Goal: Check status: Check status

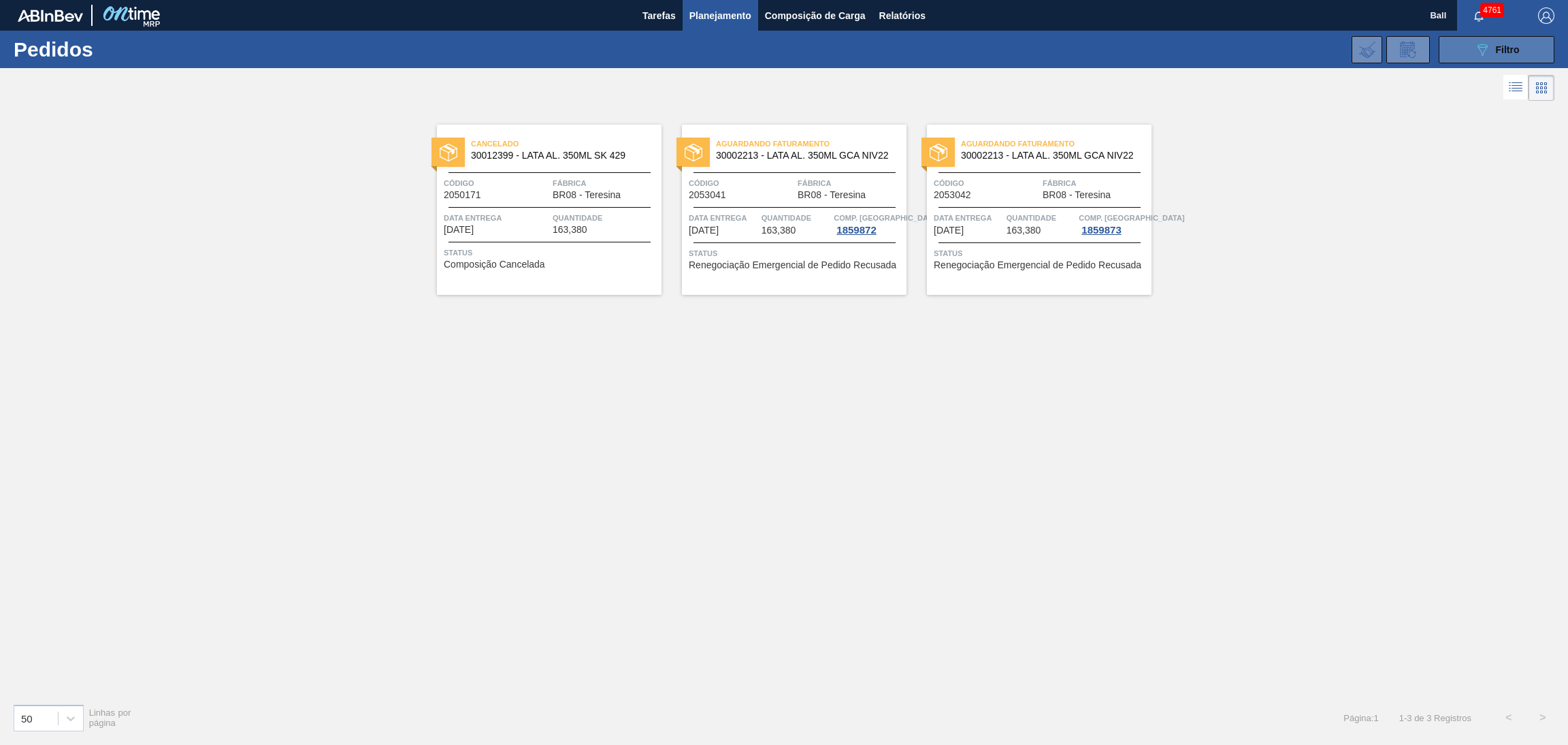
drag, startPoint x: 1476, startPoint y: 56, endPoint x: 1488, endPoint y: 62, distance: 13.4
click at [1488, 62] on button "089F7B8B-B2A5-4AFE-B5C0-19BA573D28AC Filtro" at bounding box center [1496, 50] width 115 height 28
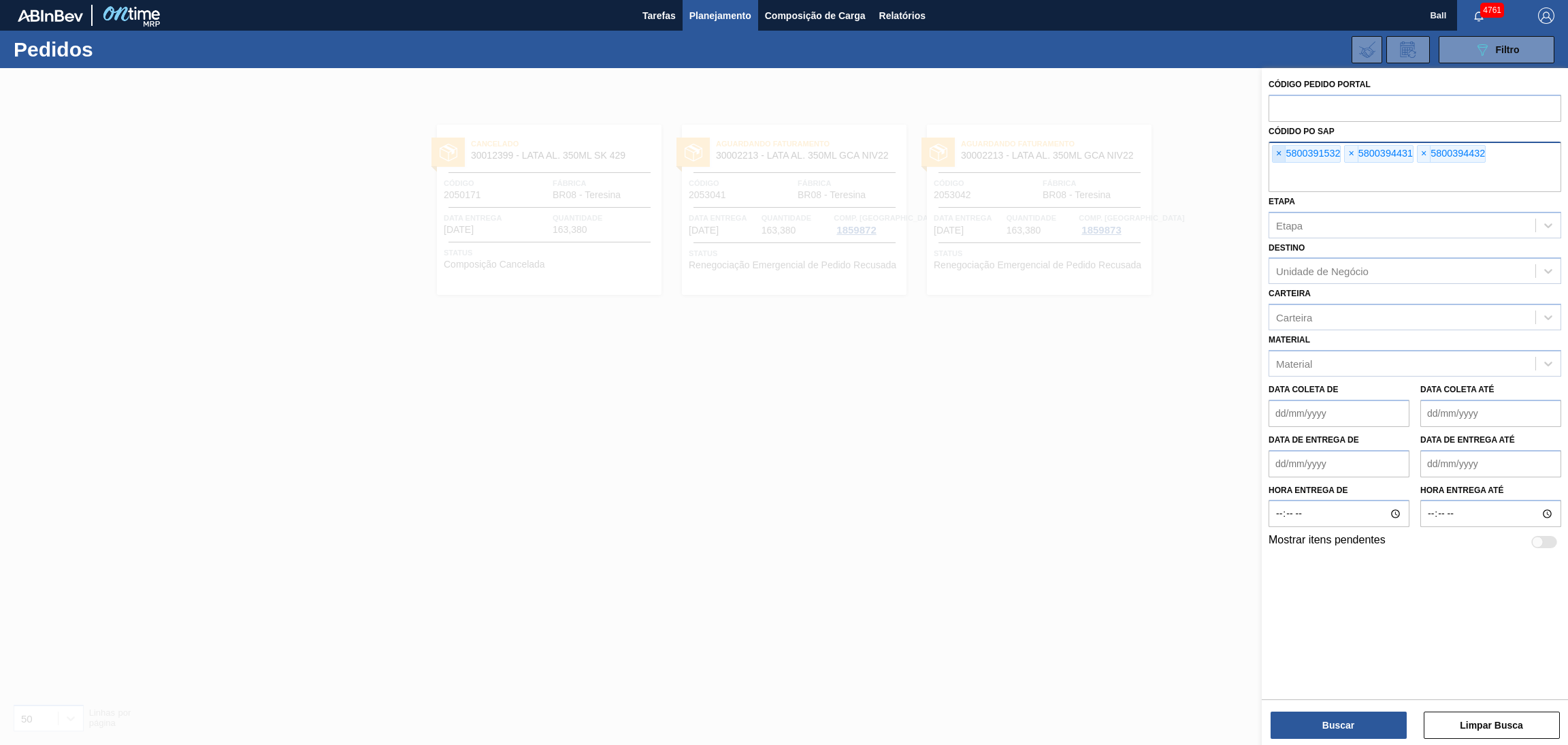
click at [1277, 153] on span "×" at bounding box center [1279, 154] width 13 height 17
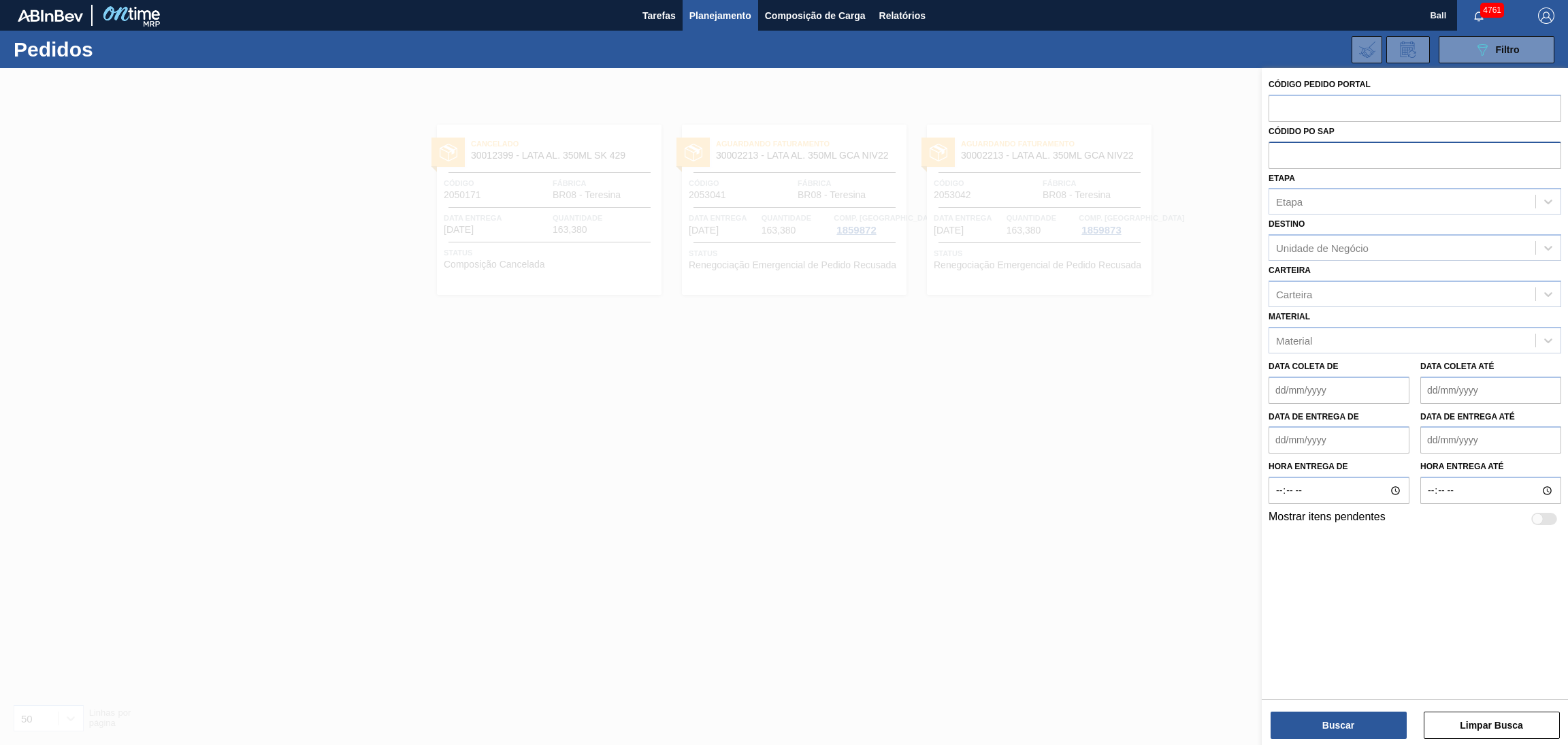
paste input "5800391534"
type input "5800391534"
click at [1322, 727] on button "Buscar" at bounding box center [1339, 725] width 136 height 28
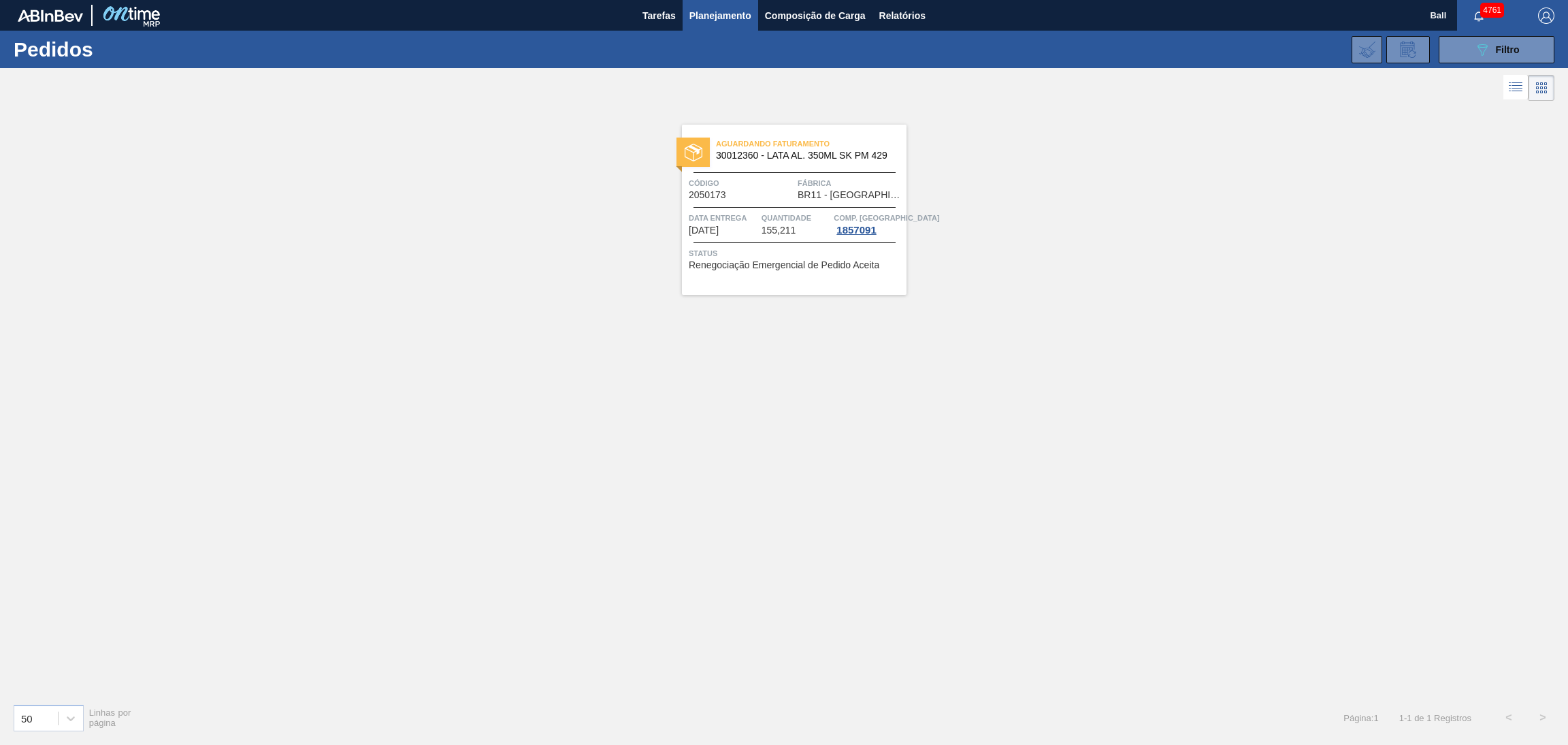
click at [765, 281] on div "Aguardando Faturamento 30012360 - LATA AL. 350ML SK PM 429 Código 2050173 Fábri…" at bounding box center [794, 209] width 225 height 170
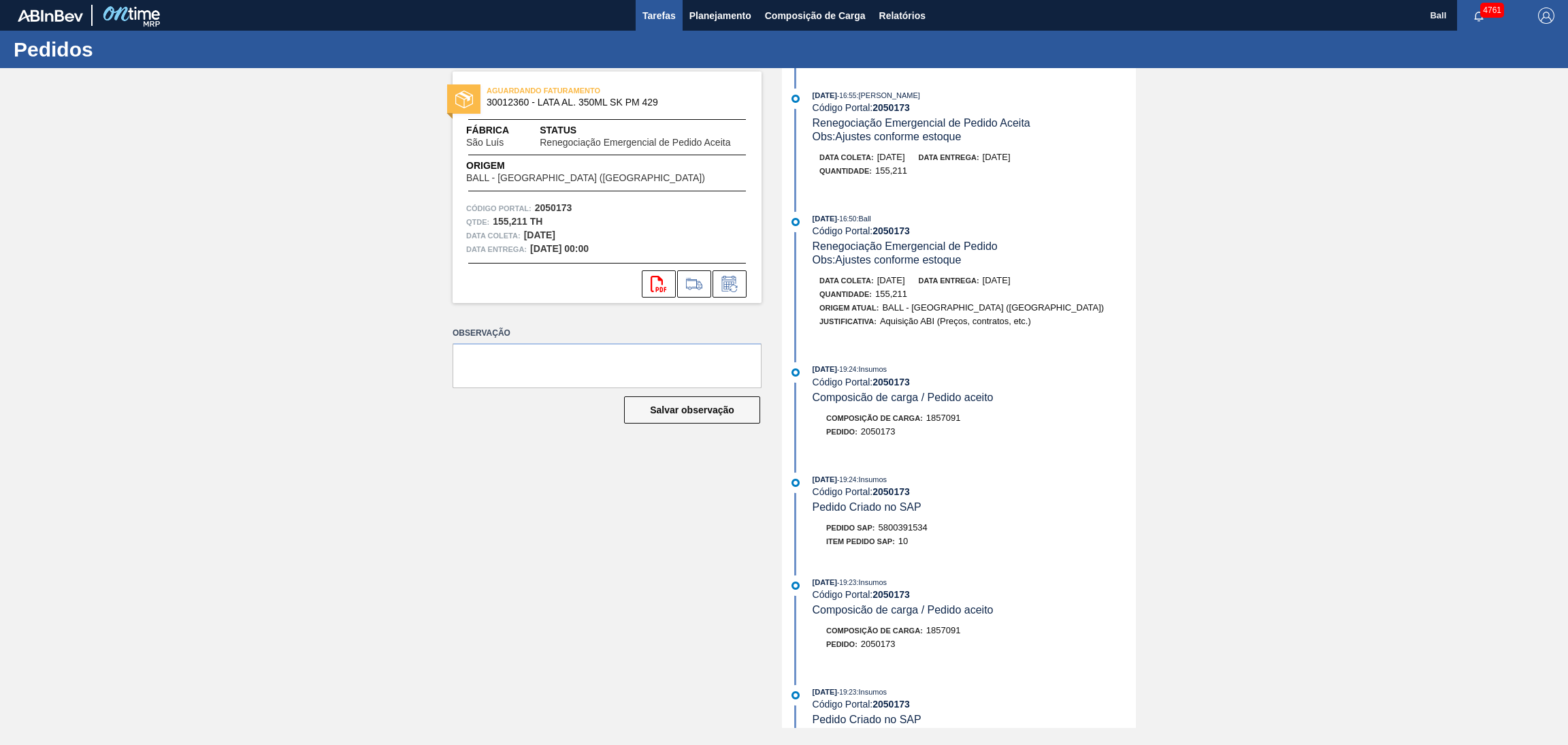
click at [651, 13] on span "Tarefas" at bounding box center [659, 16] width 34 height 17
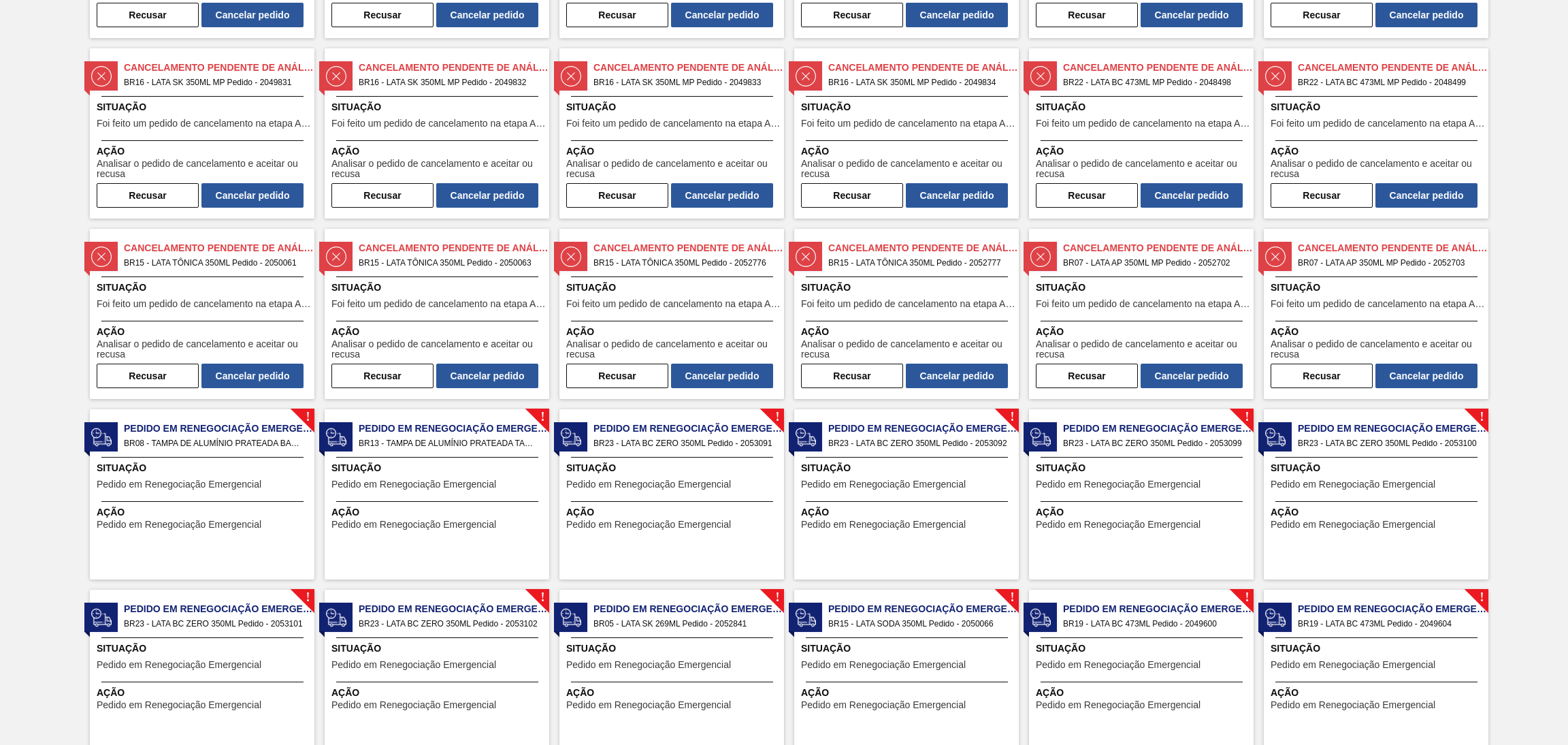
scroll to position [612, 0]
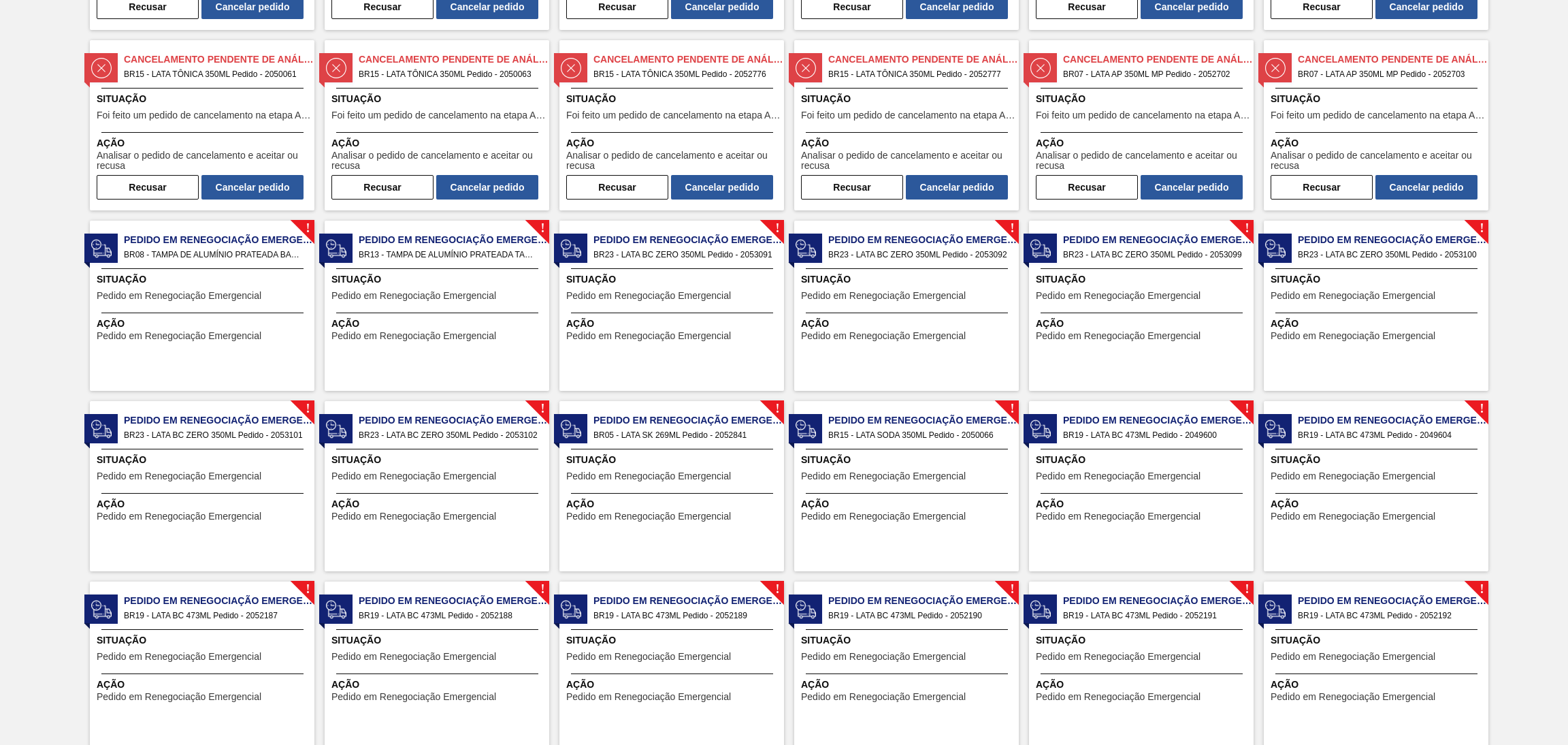
click at [909, 319] on span "Ação" at bounding box center [908, 324] width 214 height 14
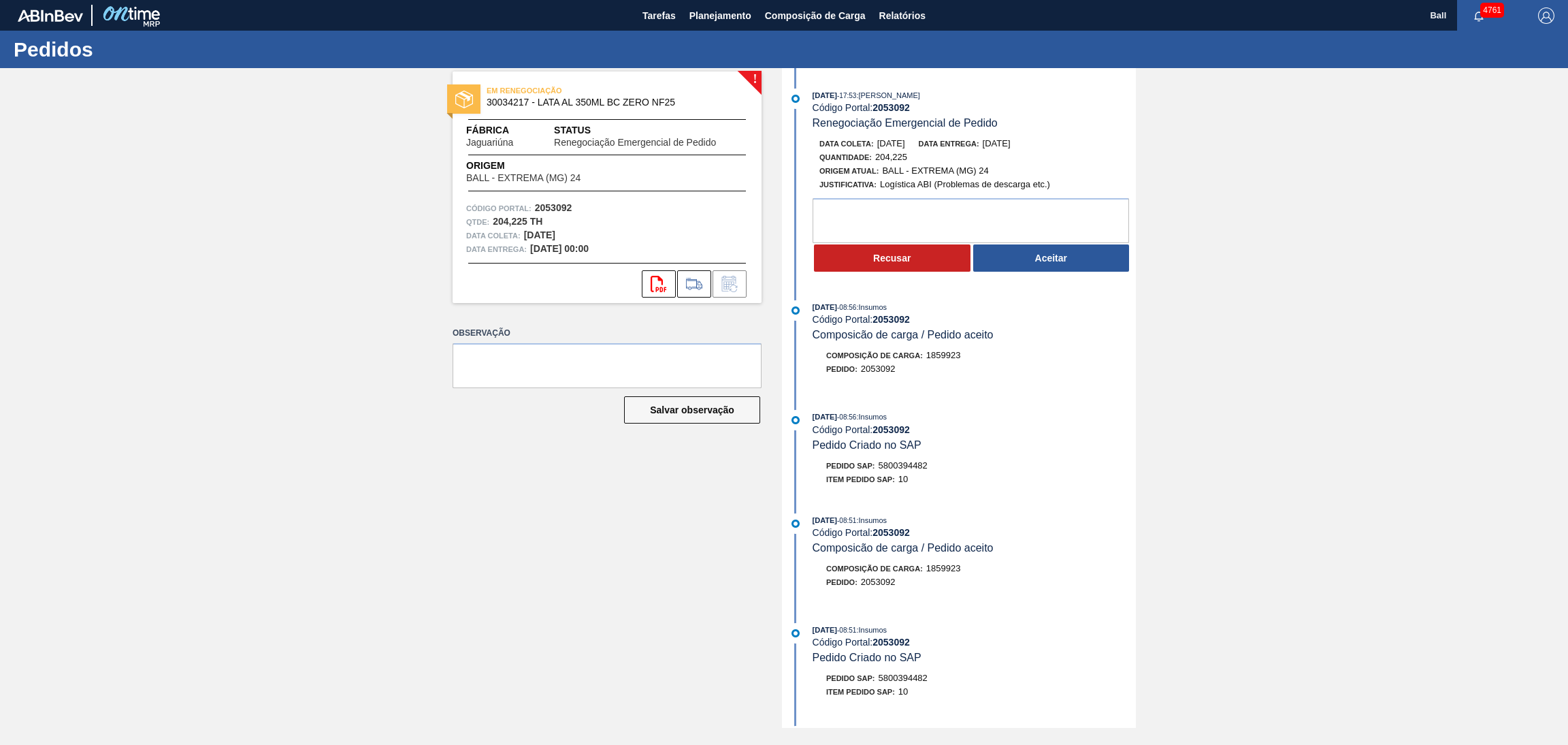
drag, startPoint x: 1167, startPoint y: 505, endPoint x: 1139, endPoint y: 487, distance: 33.3
click at [1171, 505] on div "! EM RENEGOCIAÇÃO 30034217 - LATA AL 350ML BC ZERO NF25 Fábrica Jaguariúna Stat…" at bounding box center [784, 398] width 1568 height 659
click at [666, 20] on span "Tarefas" at bounding box center [659, 16] width 34 height 17
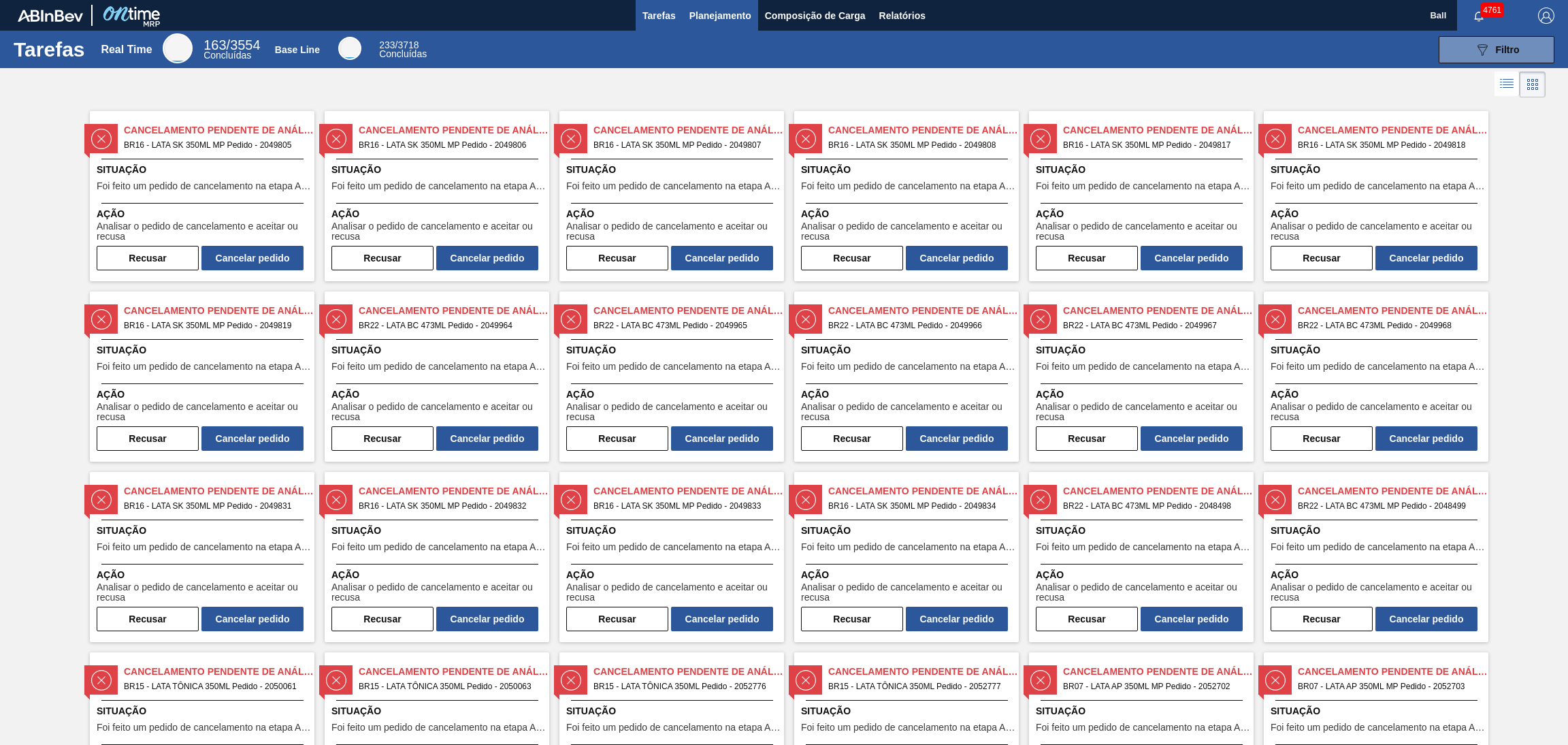
click at [709, 23] on span "Planejamento" at bounding box center [720, 16] width 62 height 17
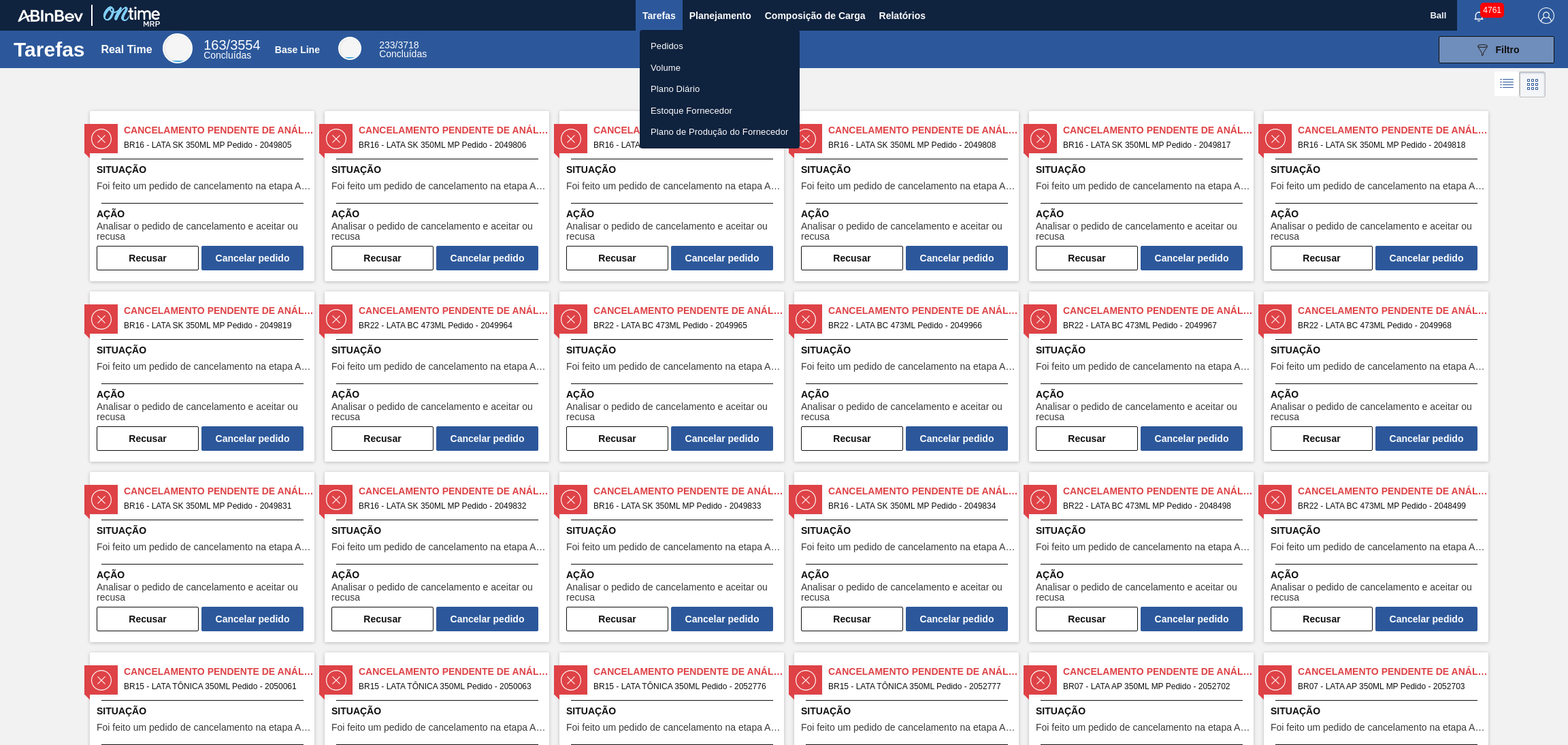
click at [705, 44] on li "Pedidos" at bounding box center [719, 46] width 160 height 22
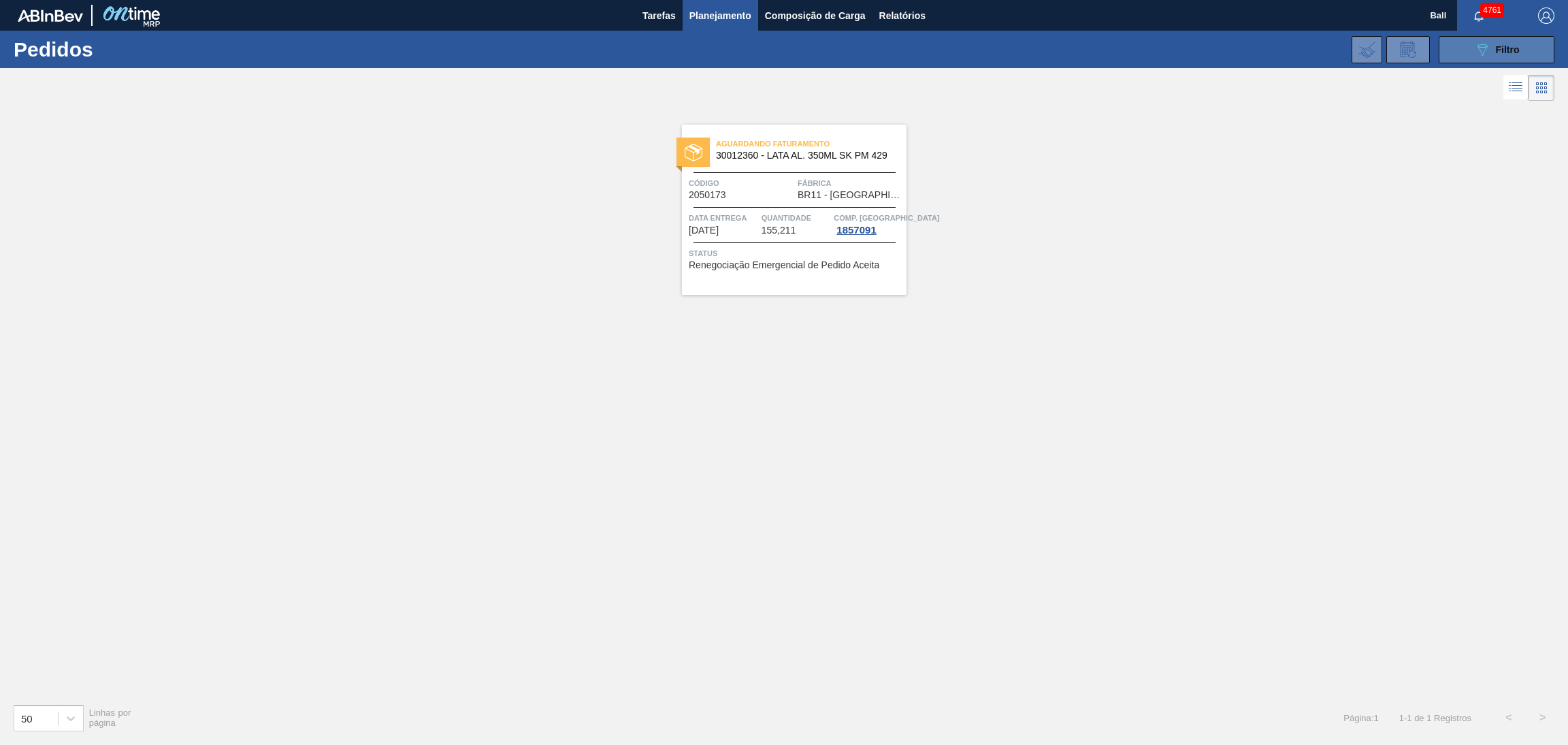
click at [1484, 42] on icon "089F7B8B-B2A5-4AFE-B5C0-19BA573D28AC" at bounding box center [1482, 49] width 17 height 17
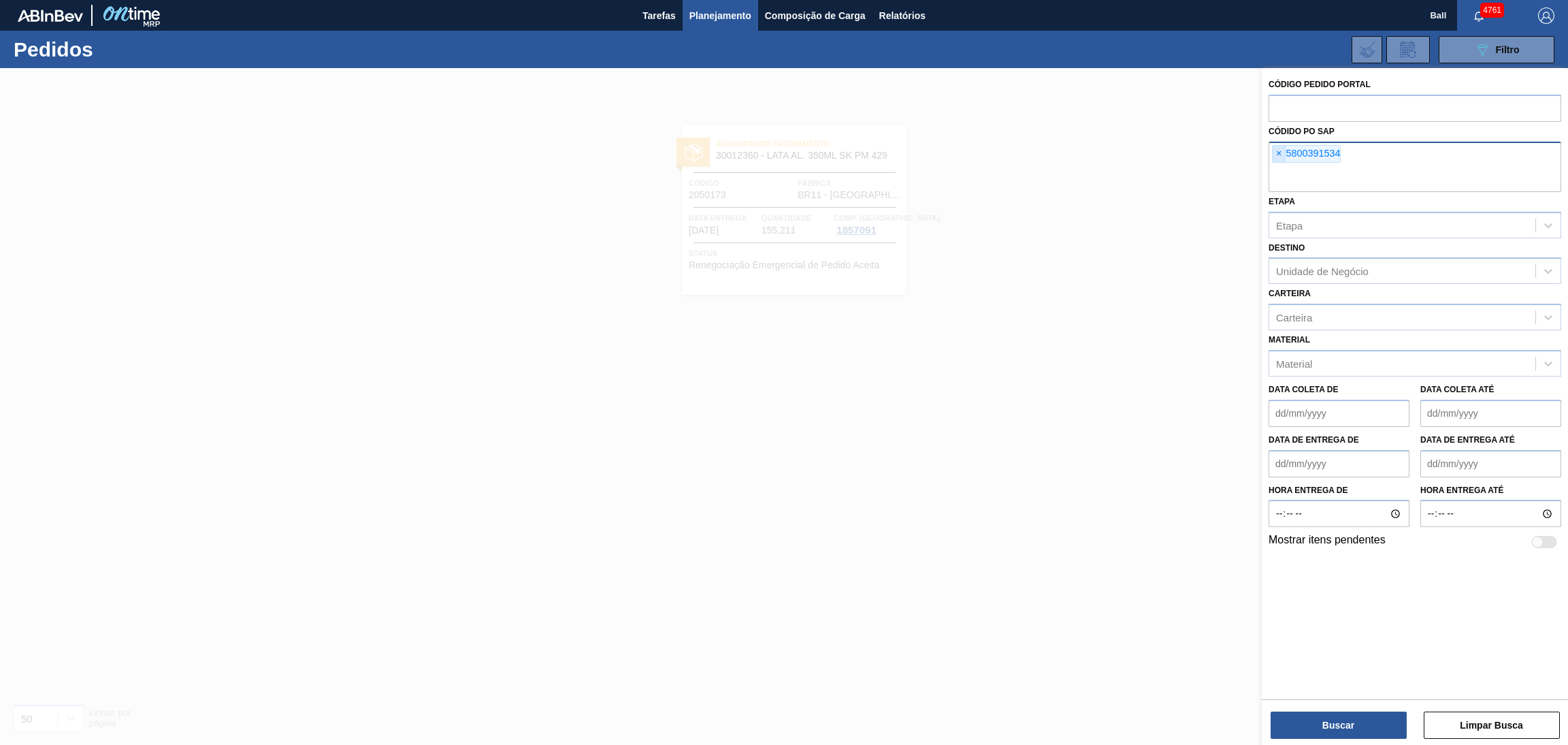
click at [1282, 151] on span "×" at bounding box center [1279, 154] width 13 height 17
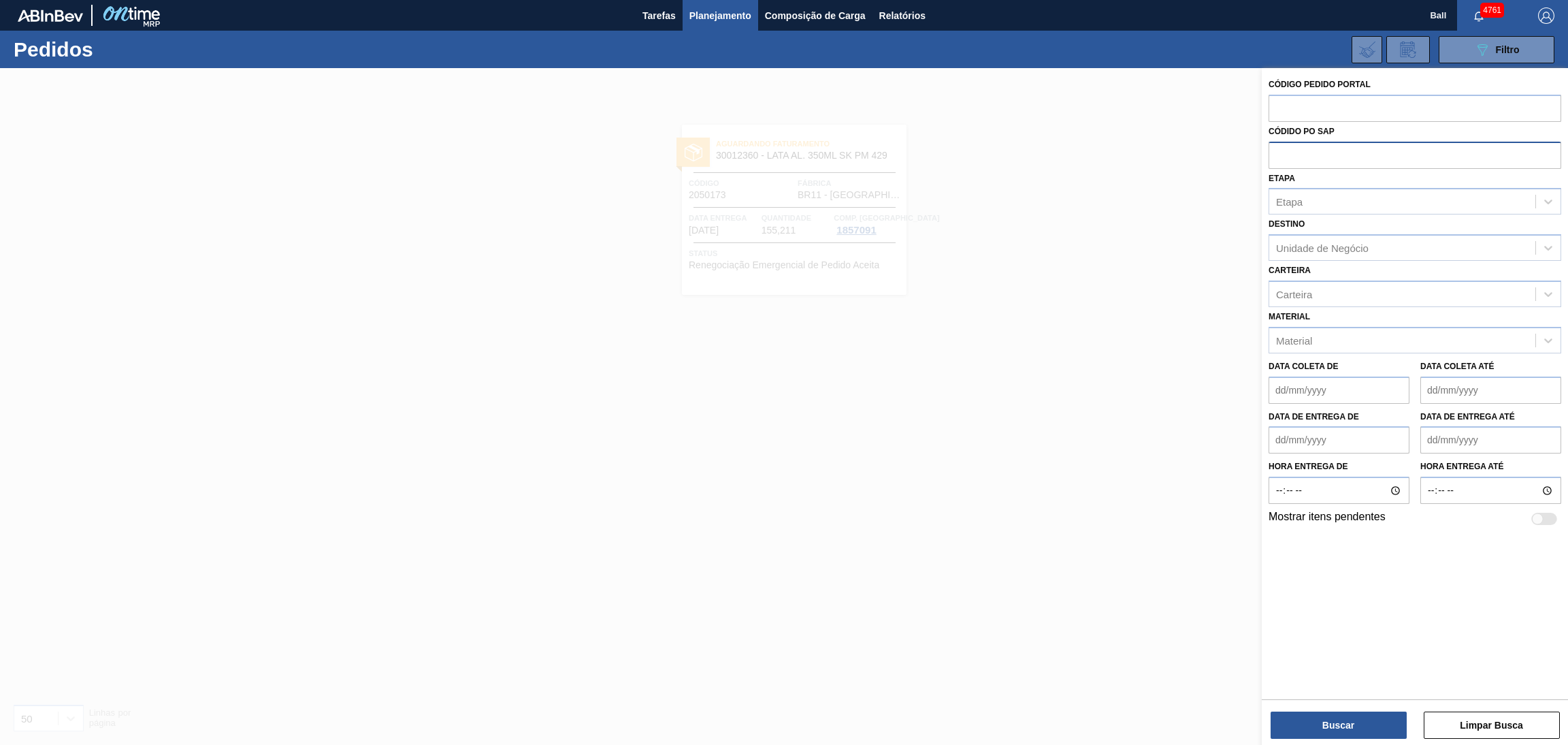
paste input "text"
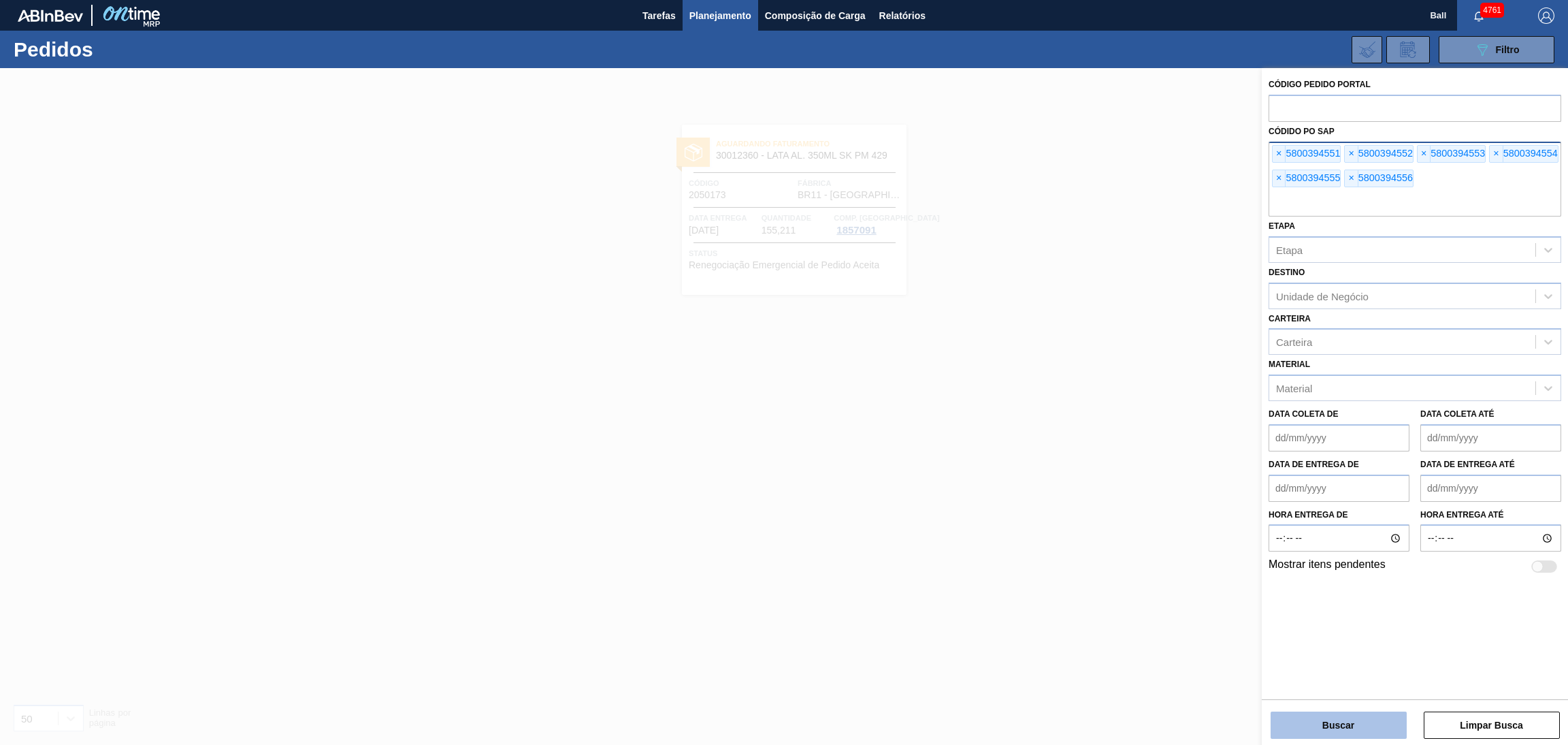
click at [1319, 715] on button "Buscar" at bounding box center [1339, 725] width 136 height 28
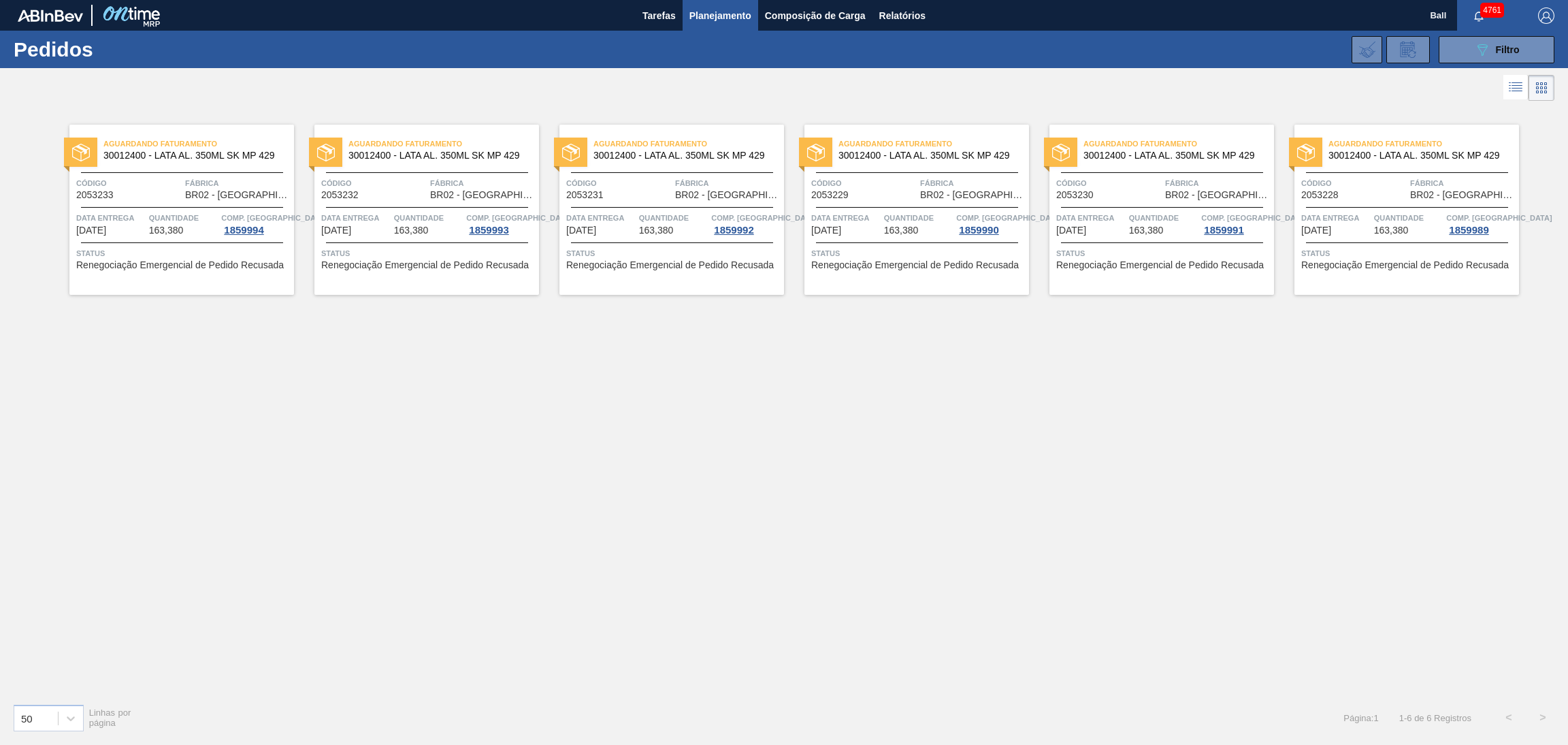
click at [183, 211] on span "Quantidade" at bounding box center [184, 218] width 69 height 14
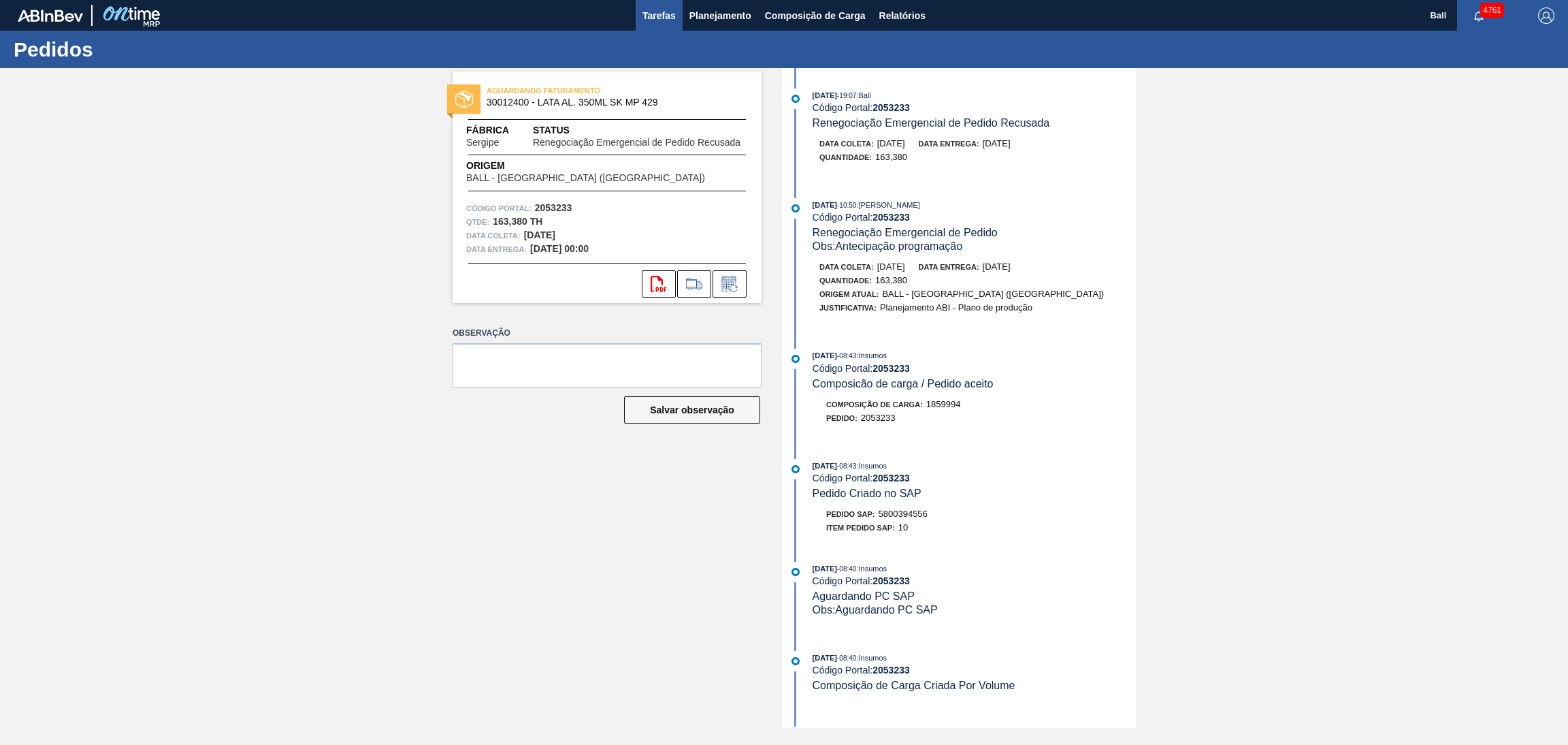
click at [658, 17] on span "Tarefas" at bounding box center [659, 16] width 34 height 17
